Goal: Task Accomplishment & Management: Complete application form

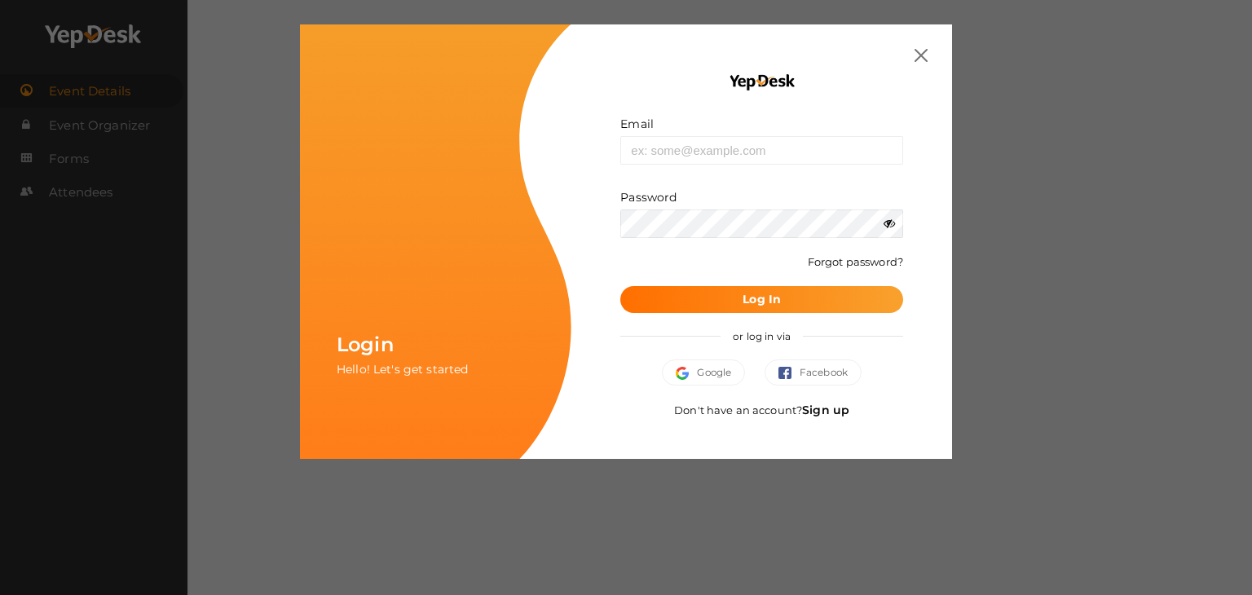
click at [926, 60] on img at bounding box center [921, 55] width 13 height 13
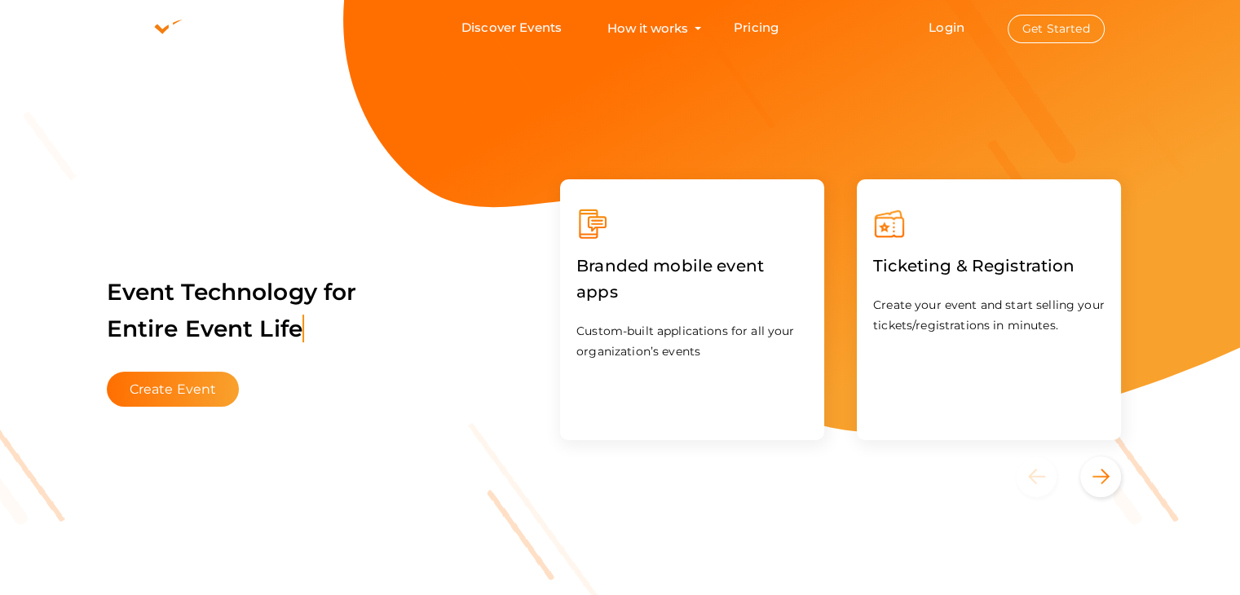
click at [1069, 24] on button "Get Started" at bounding box center [1056, 29] width 97 height 29
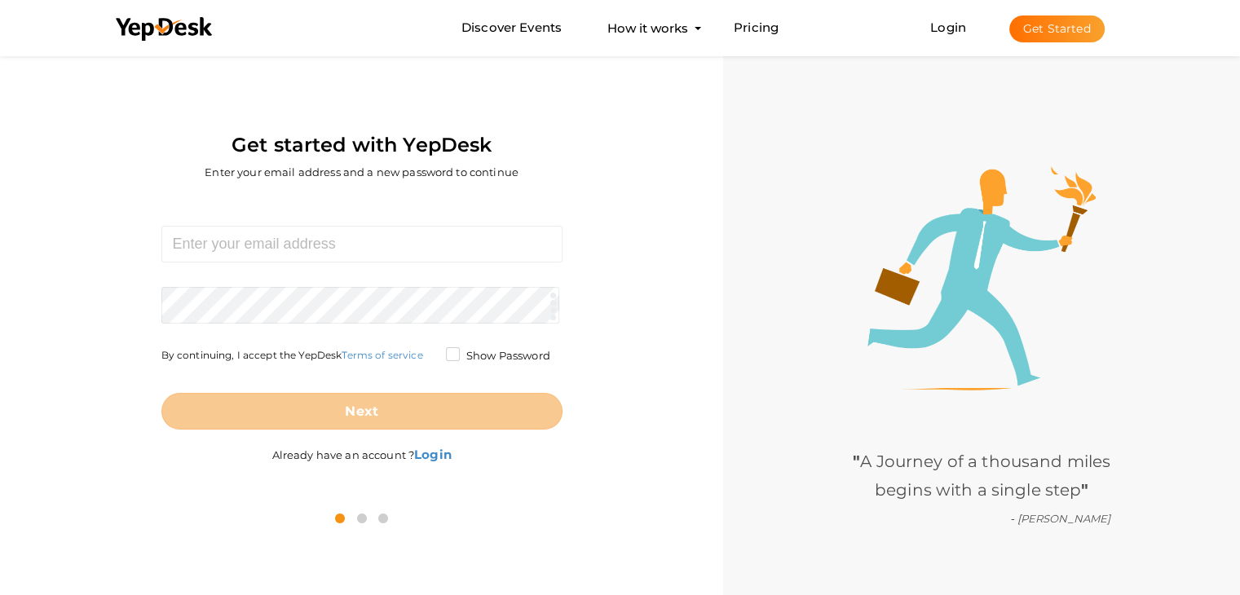
click at [942, 16] on li "Login Get Started Branded mobile event apps YepDesk Meet Powerful Registration …" at bounding box center [1016, 28] width 239 height 54
click at [552, 45] on div "Powerful Registration / Ticketing Start selling your tickets in minutes" at bounding box center [695, 93] width 326 height 96
click at [623, 19] on button "How it works Powerful Registration / Ticketing Start selling your tickets in mi…" at bounding box center [647, 28] width 90 height 30
click at [686, 24] on button "How it works Powerful Registration / Ticketing Start selling your tickets in mi…" at bounding box center [647, 28] width 90 height 30
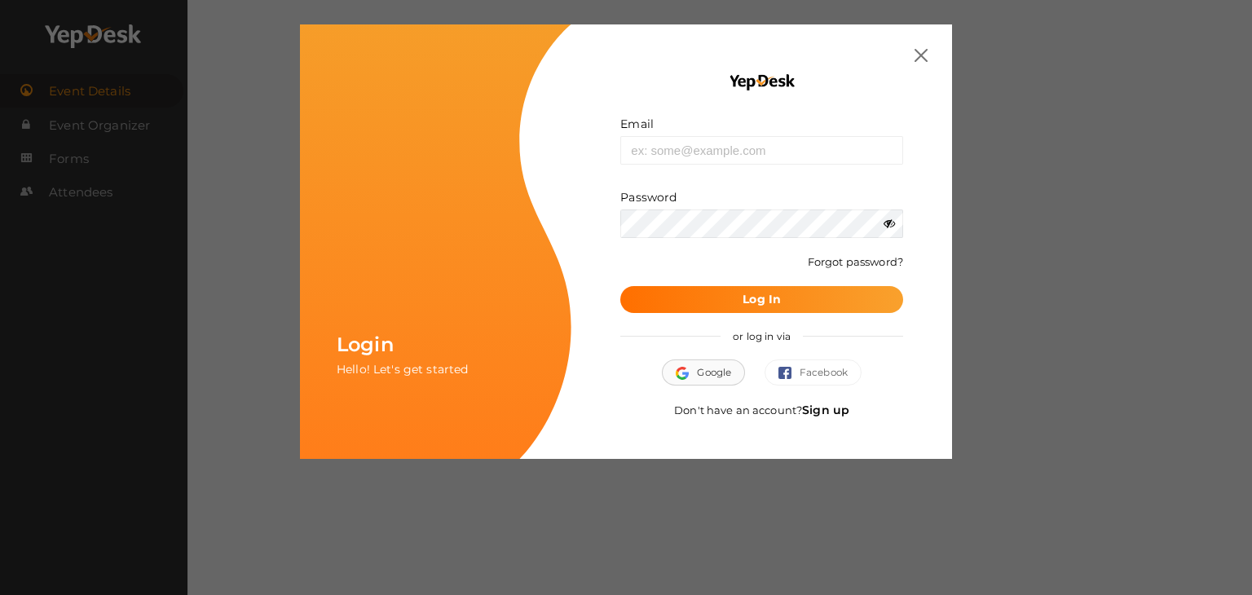
click at [684, 377] on img "button" at bounding box center [686, 373] width 21 height 13
